Goal: Information Seeking & Learning: Learn about a topic

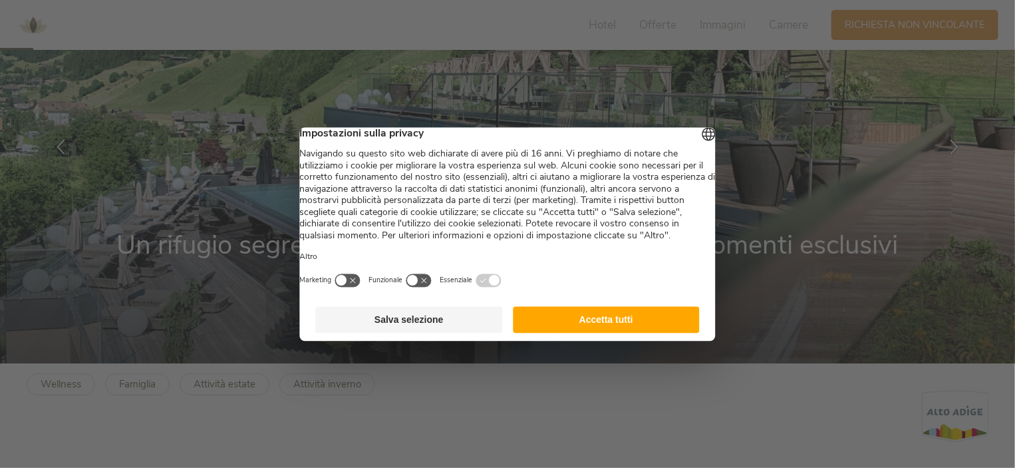
click at [428, 333] on button "Salva selezione" at bounding box center [409, 319] width 187 height 27
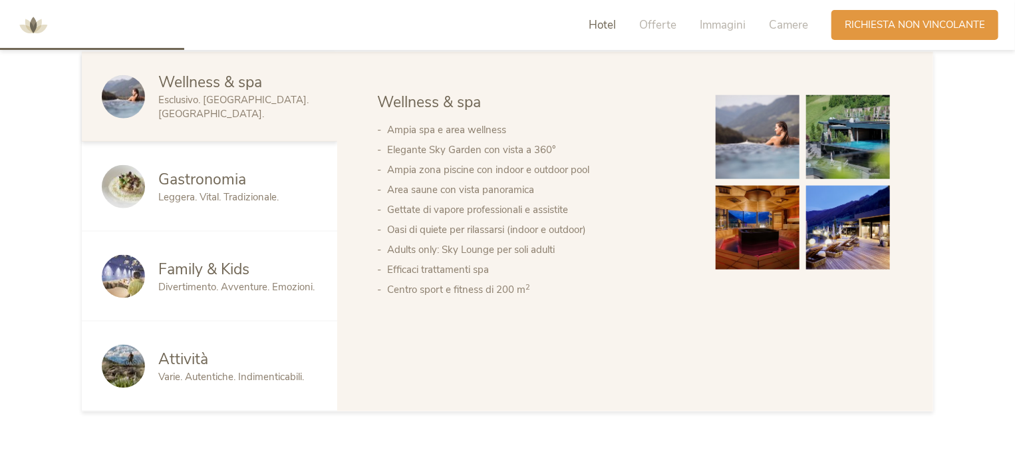
scroll to position [731, 0]
click at [462, 267] on li "Efficaci trattamenti spa" at bounding box center [538, 269] width 302 height 20
click at [439, 307] on div "Wellness & spa Gastronomia Family & Kids Attività Wellness & spa Ampia spa e ar…" at bounding box center [635, 230] width 596 height 359
click at [223, 188] on span "Gastronomia" at bounding box center [202, 178] width 88 height 21
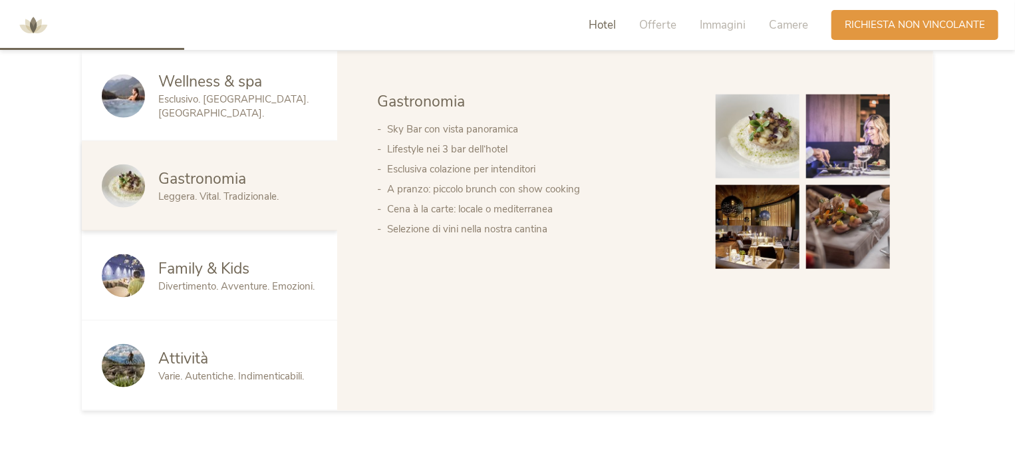
click at [265, 361] on div "Attività" at bounding box center [237, 358] width 159 height 21
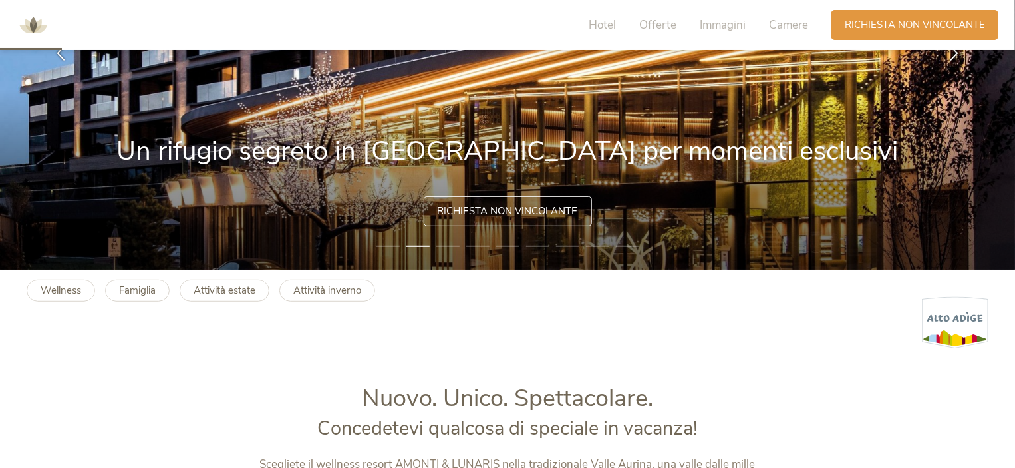
scroll to position [226, 0]
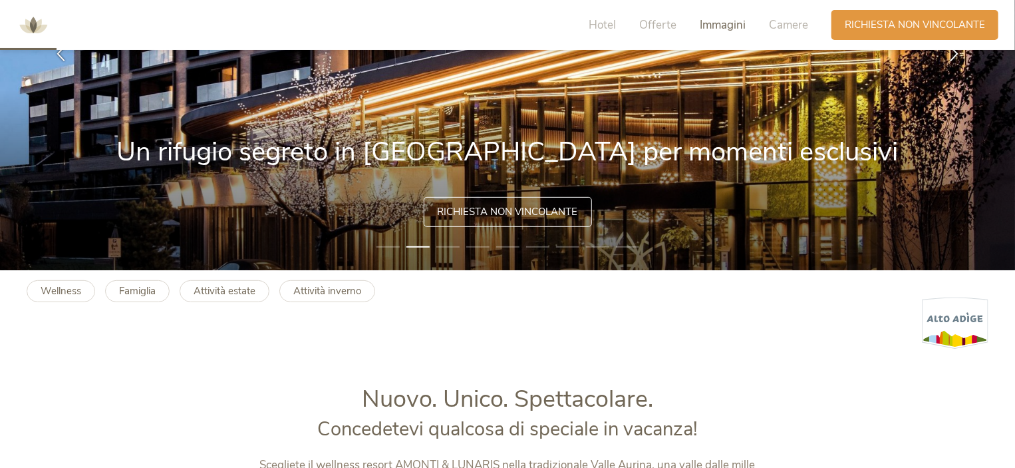
click at [721, 24] on span "Immagini" at bounding box center [723, 24] width 46 height 15
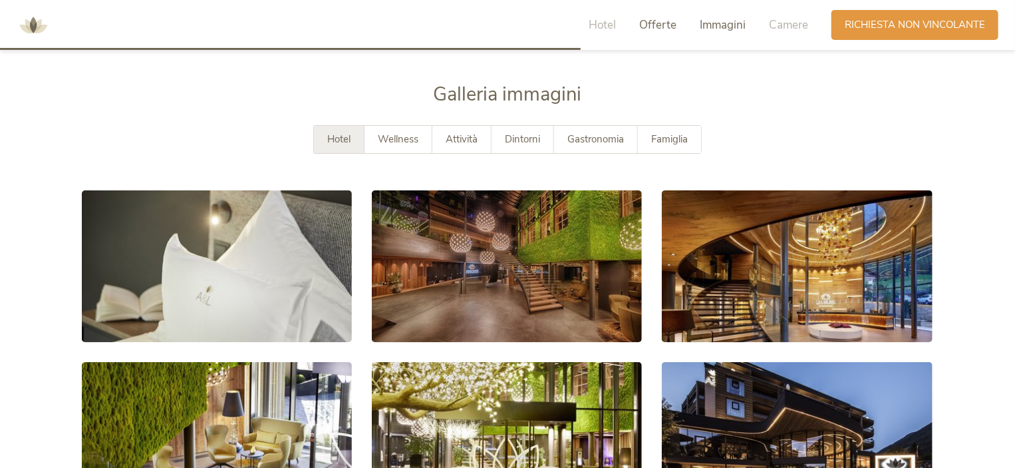
scroll to position [2321, 0]
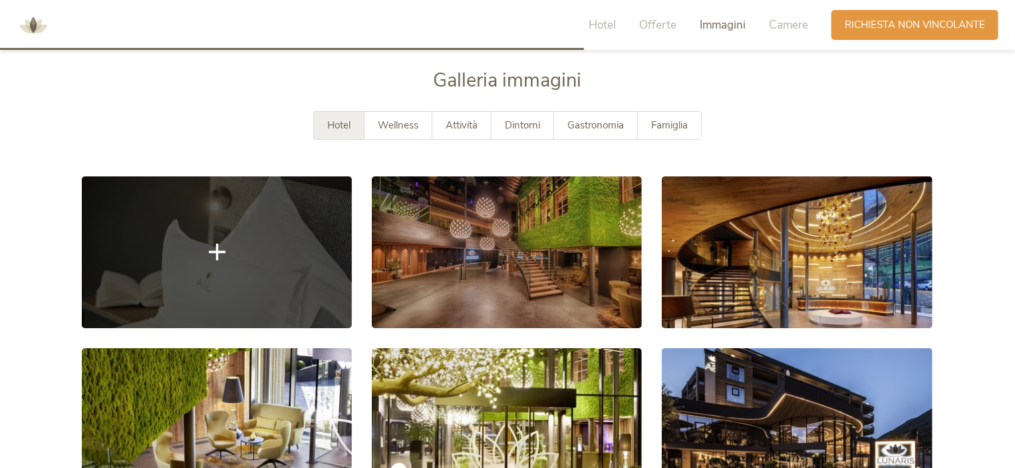
click at [309, 230] on link at bounding box center [217, 252] width 270 height 152
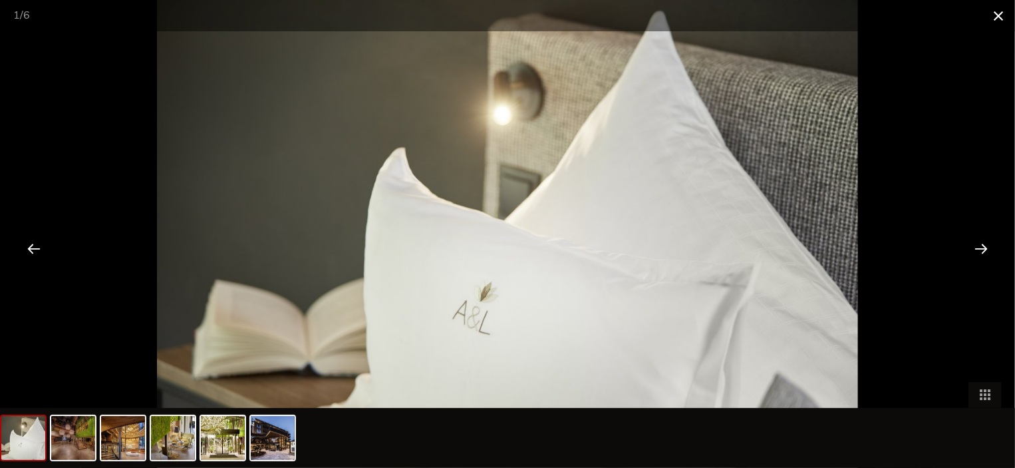
click at [1000, 19] on span at bounding box center [998, 15] width 33 height 31
